Goal: Information Seeking & Learning: Learn about a topic

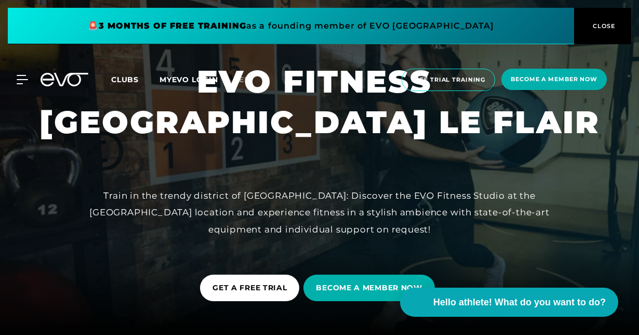
scroll to position [52, 0]
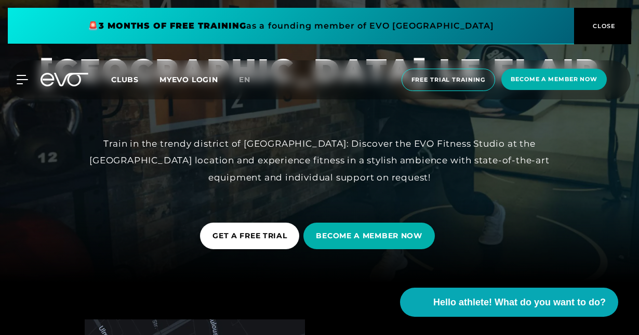
click at [612, 27] on span "CLOSE" at bounding box center [603, 25] width 25 height 9
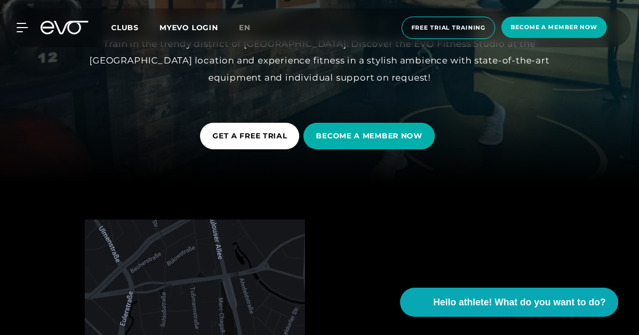
scroll to position [156, 0]
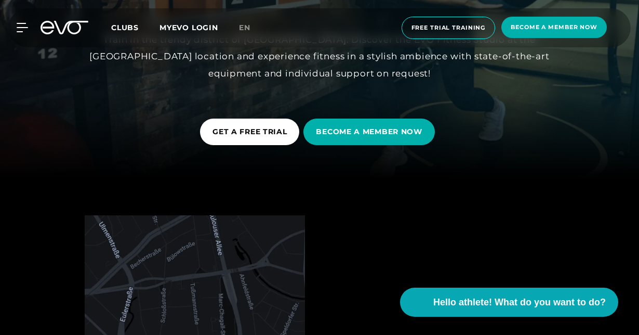
click at [29, 25] on div "MyEVO Login About EVO Memberships Trial DAY PASS EVO Studios [GEOGRAPHIC_DATA] …" at bounding box center [16, 27] width 36 height 9
click at [245, 29] on span "En" at bounding box center [244, 27] width 11 height 9
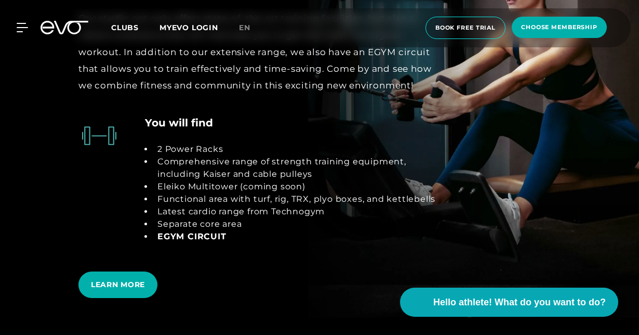
scroll to position [1612, 0]
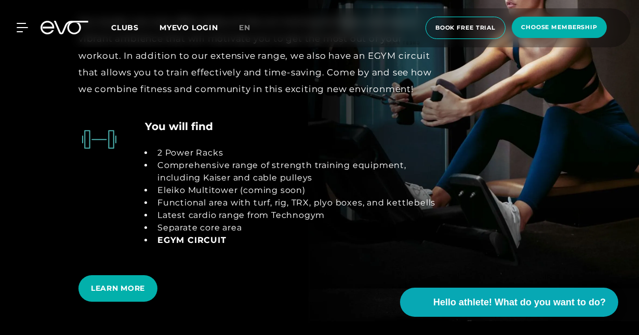
click at [208, 236] on span "EGYM circuit" at bounding box center [192, 240] width 69 height 10
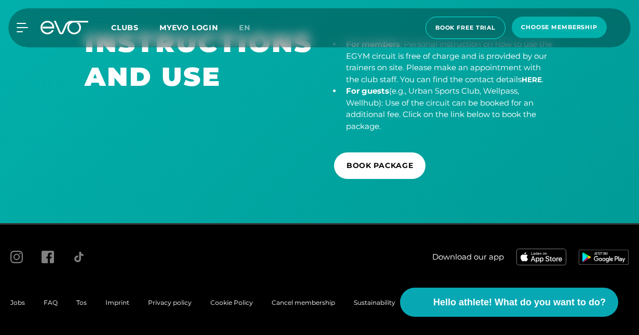
scroll to position [1794, 0]
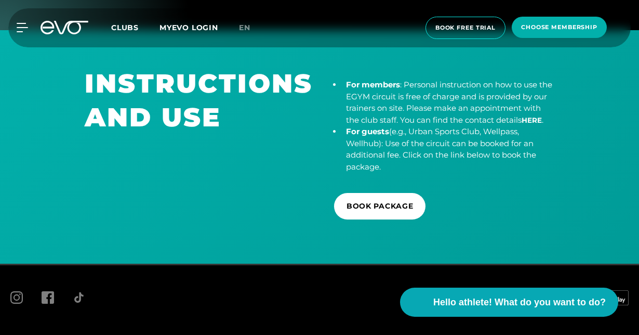
click at [18, 32] on div "MyEVO Login About Memberships free trial DAYPASS EVO Studios [GEOGRAPHIC_DATA] …" at bounding box center [319, 27] width 635 height 39
click at [21, 29] on icon at bounding box center [22, 27] width 11 height 9
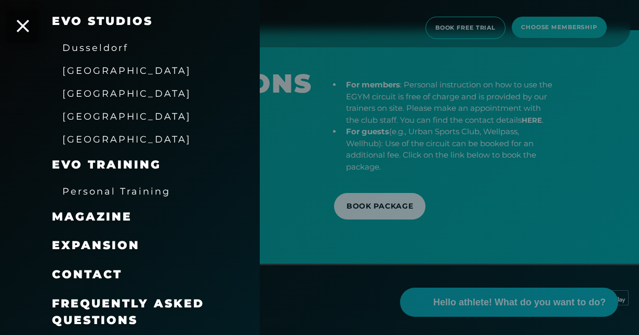
scroll to position [1846, 0]
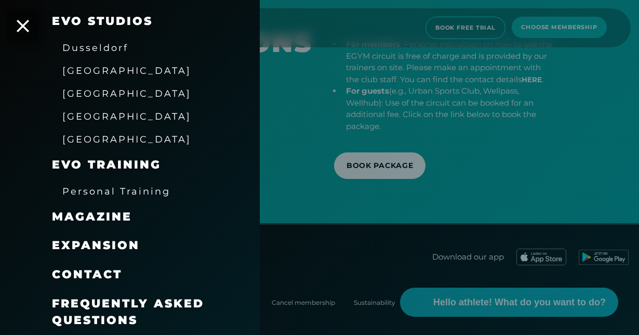
click at [407, 206] on div at bounding box center [319, 167] width 639 height 335
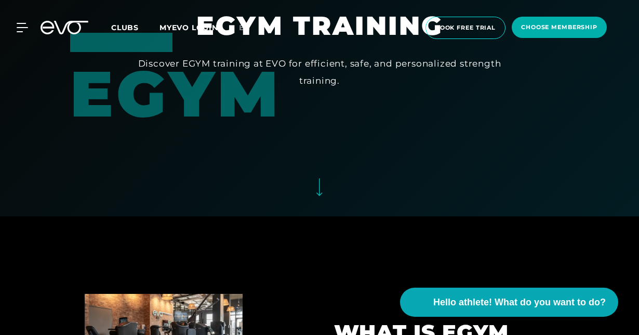
scroll to position [0, 0]
